Goal: Information Seeking & Learning: Learn about a topic

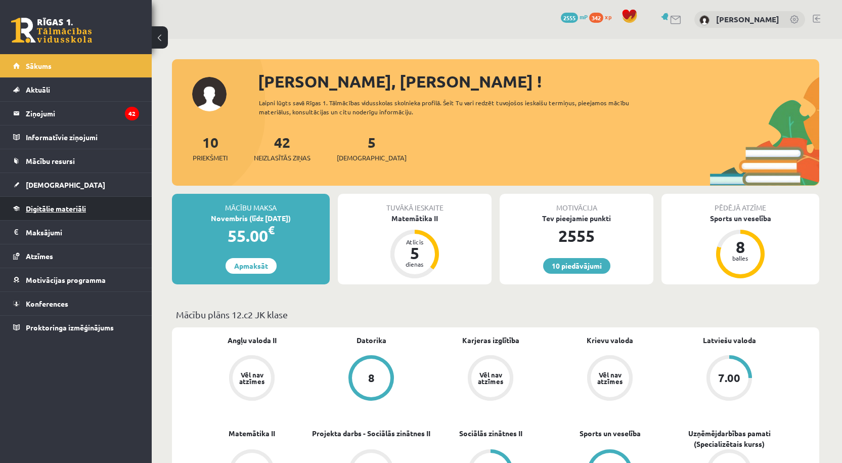
click at [48, 203] on link "Digitālie materiāli" at bounding box center [76, 208] width 126 height 23
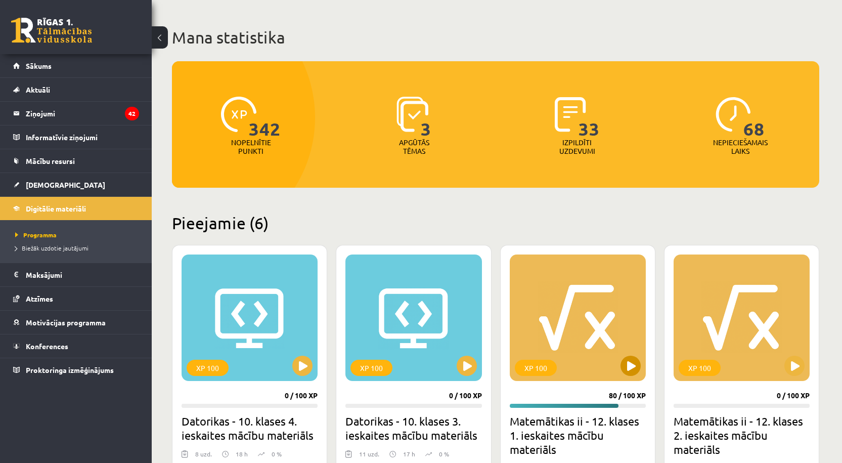
scroll to position [101, 0]
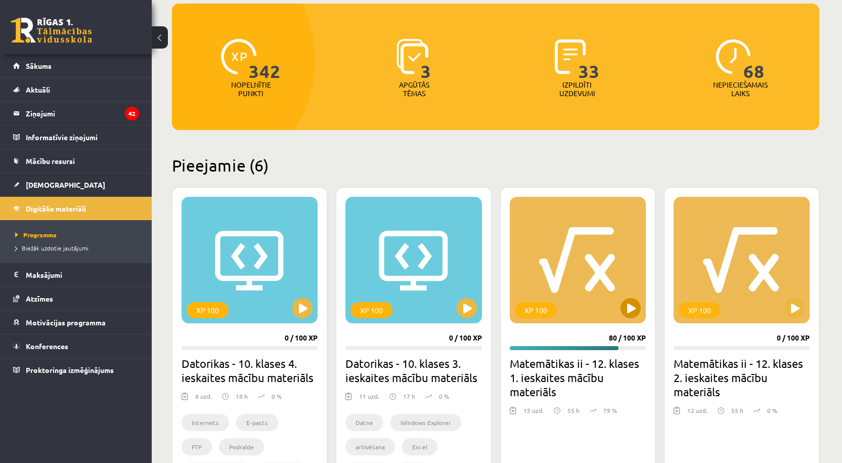
click at [574, 266] on div "XP 100" at bounding box center [578, 260] width 136 height 126
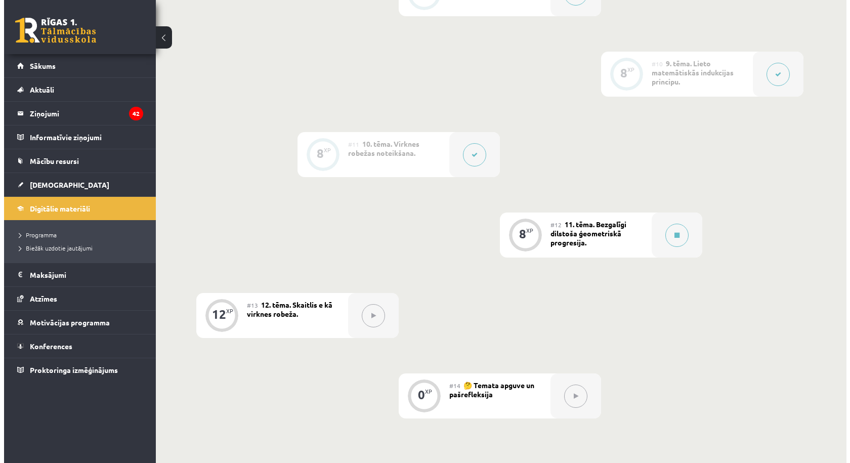
scroll to position [961, 0]
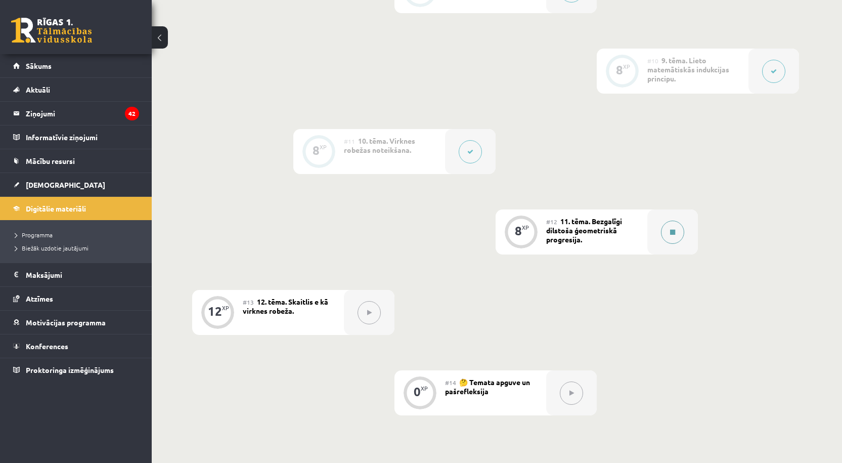
click at [678, 231] on button at bounding box center [672, 232] width 23 height 23
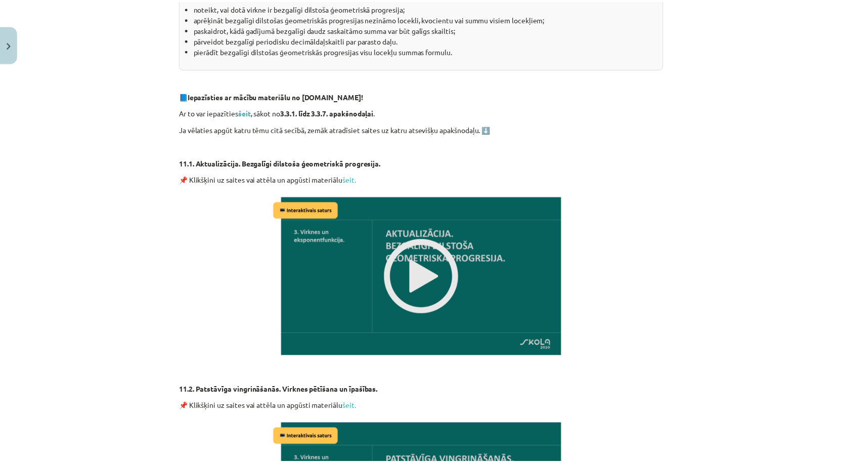
scroll to position [253, 0]
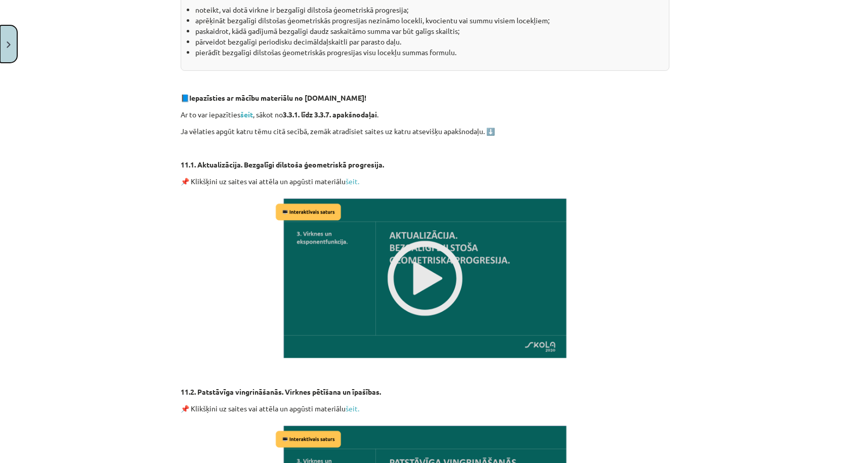
click at [5, 48] on button "Close" at bounding box center [8, 43] width 17 height 37
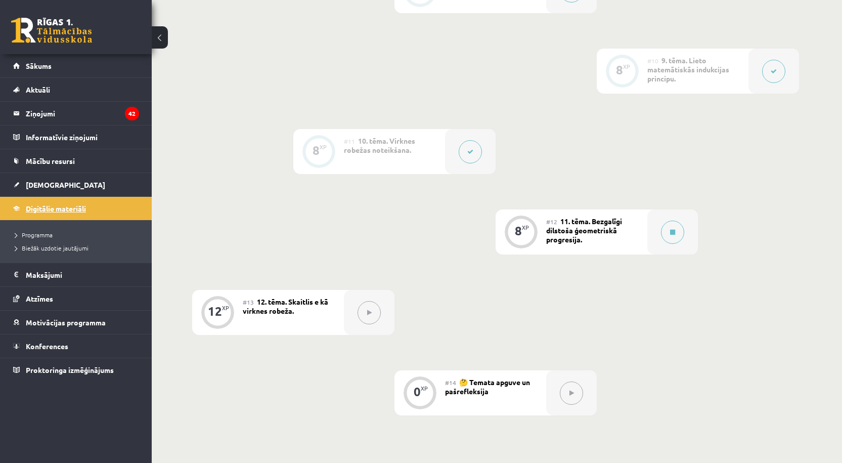
click at [50, 209] on span "Digitālie materiāli" at bounding box center [56, 208] width 60 height 9
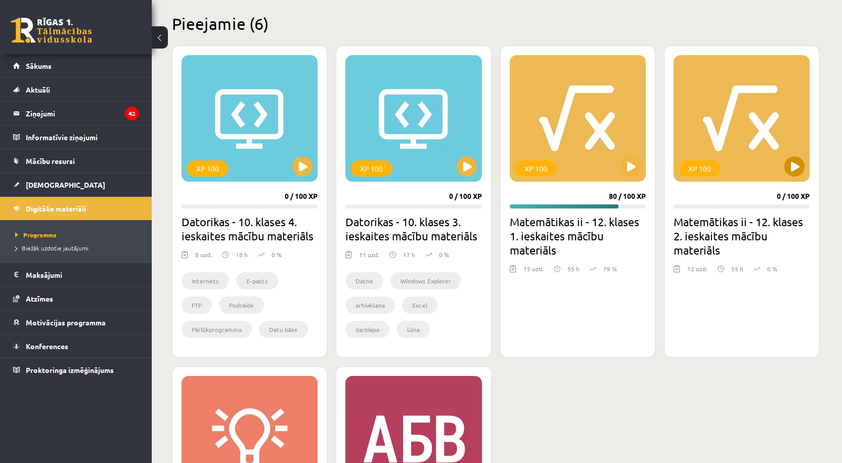
scroll to position [253, 0]
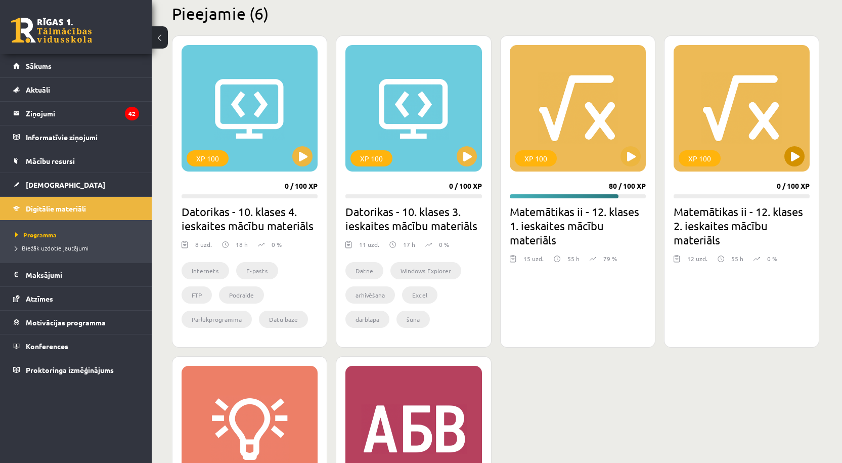
click at [762, 117] on div "XP 100" at bounding box center [742, 108] width 136 height 126
click at [743, 149] on div "XP 100" at bounding box center [742, 108] width 136 height 126
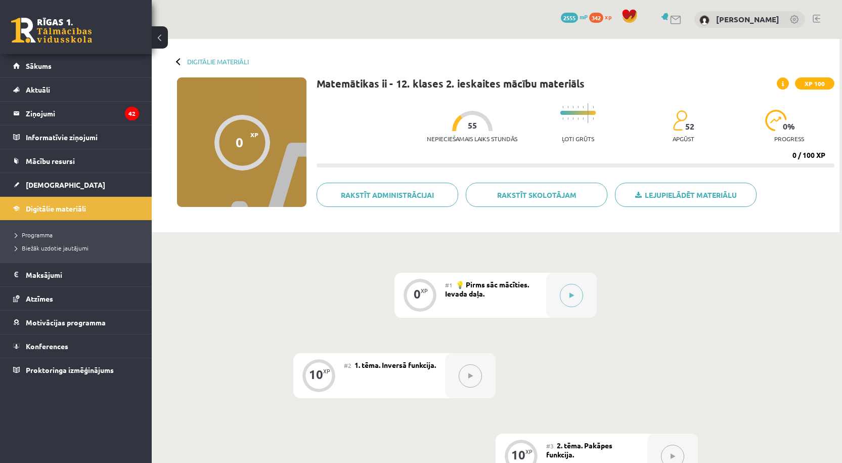
click at [186, 61] on div "Digitālie materiāli" at bounding box center [213, 62] width 72 height 8
click at [209, 57] on div "Digitālie materiāli 0 XP XP 100 0 / 100 XP Matemātikas ii - 12. klases 2. ieska…" at bounding box center [496, 135] width 688 height 193
click at [208, 65] on div "Digitālie materiāli 0 XP XP 100 0 / 100 XP Matemātikas ii - 12. klases 2. ieska…" at bounding box center [496, 135] width 688 height 193
click at [215, 58] on link "Digitālie materiāli" at bounding box center [218, 62] width 62 height 8
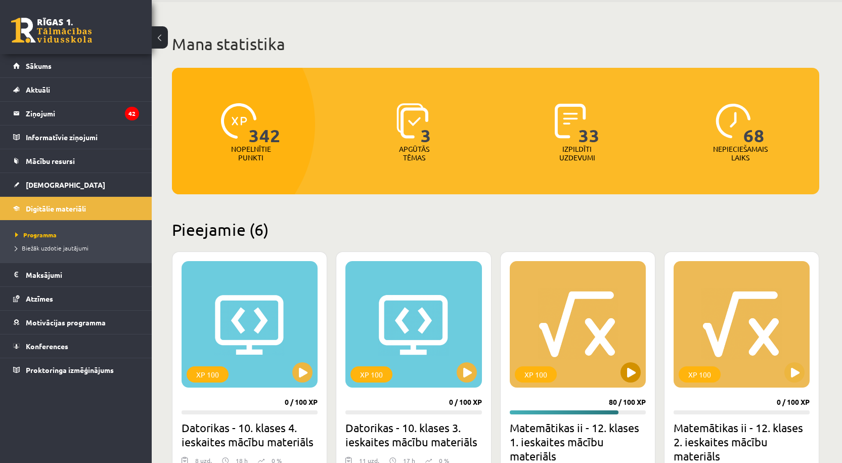
scroll to position [152, 0]
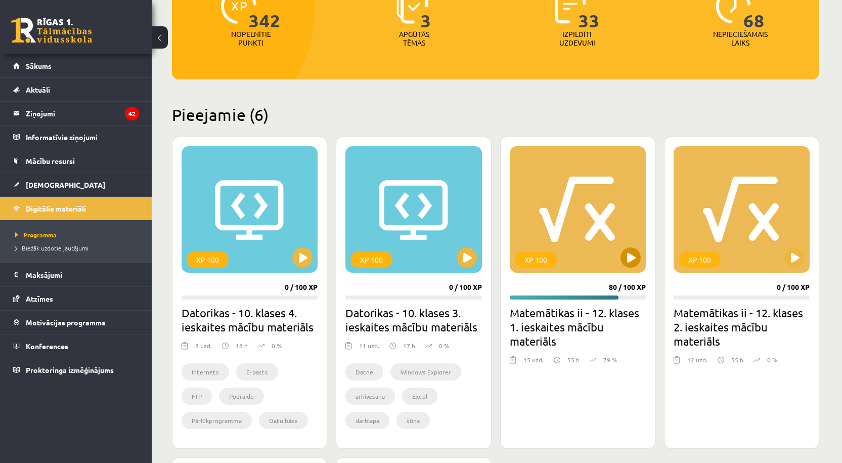
click at [563, 210] on div "XP 100" at bounding box center [578, 209] width 136 height 126
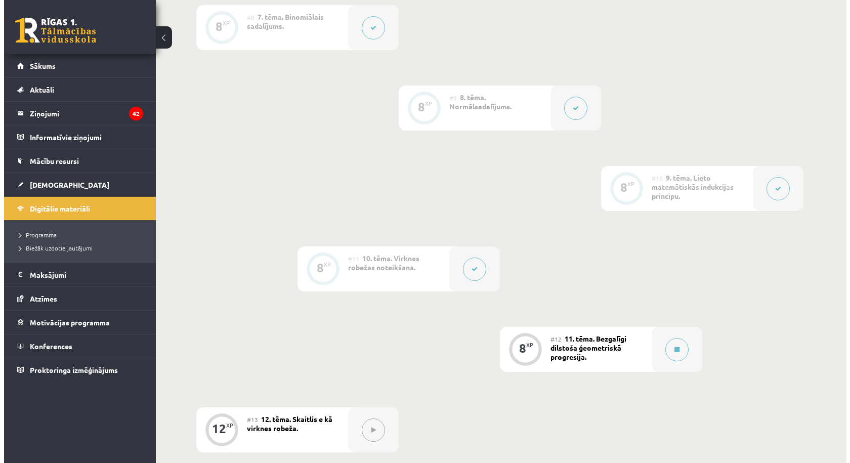
scroll to position [961, 0]
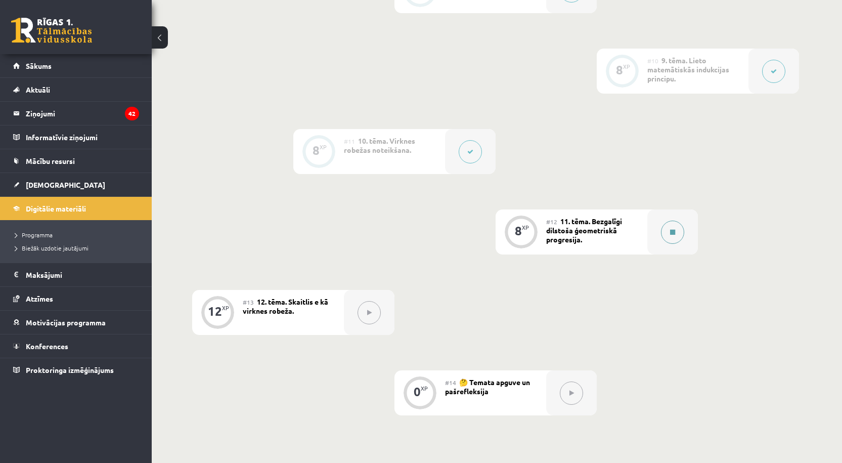
click at [679, 224] on button at bounding box center [672, 232] width 23 height 23
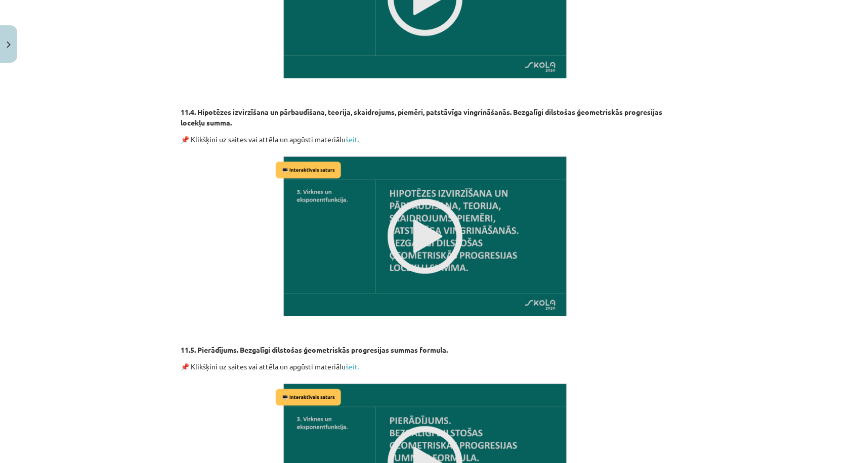
scroll to position [986, 0]
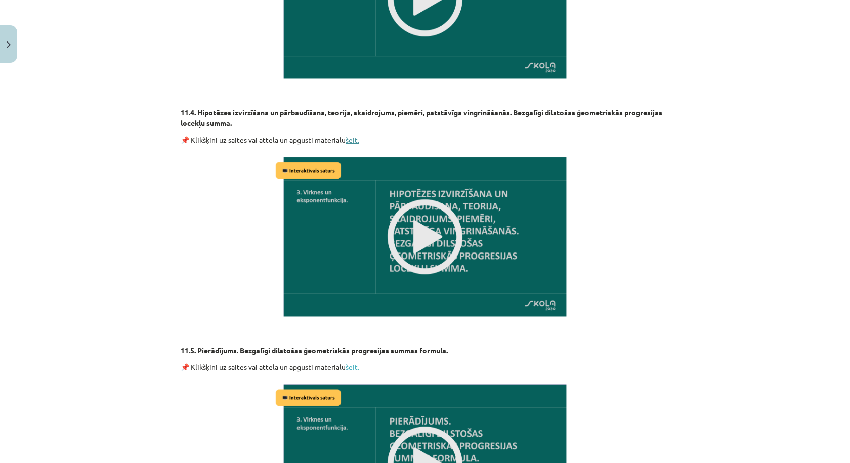
click at [353, 137] on link "šeit." at bounding box center [352, 139] width 14 height 9
